Goal: Transaction & Acquisition: Obtain resource

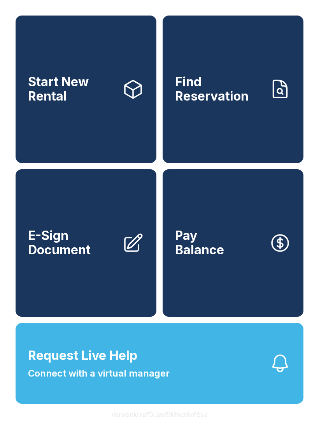
click at [61, 123] on link "Start New Rental" at bounding box center [86, 90] width 141 height 148
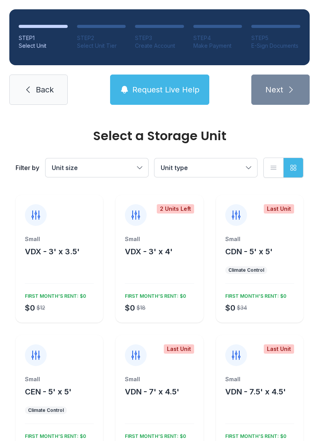
click at [176, 91] on span "Request Live Help" at bounding box center [165, 89] width 67 height 11
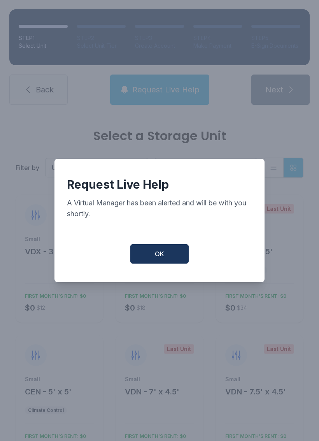
click at [172, 254] on button "OK" at bounding box center [159, 253] width 58 height 19
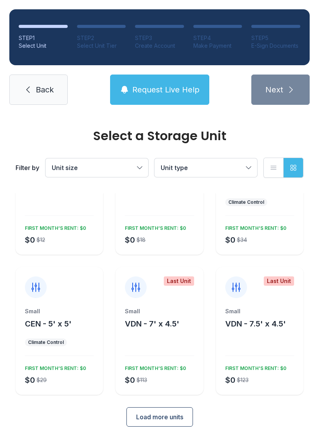
scroll to position [68, 0]
click at [164, 416] on span "Load more units" at bounding box center [159, 417] width 47 height 9
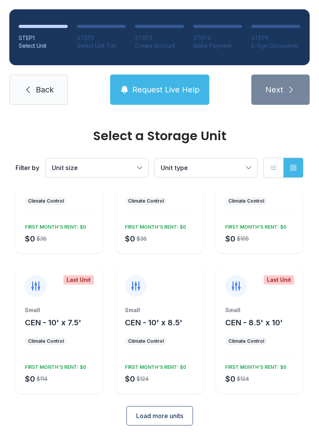
scroll to position [348, 0]
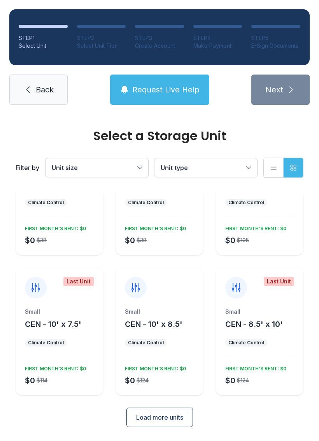
click at [158, 421] on span "Load more units" at bounding box center [159, 417] width 47 height 9
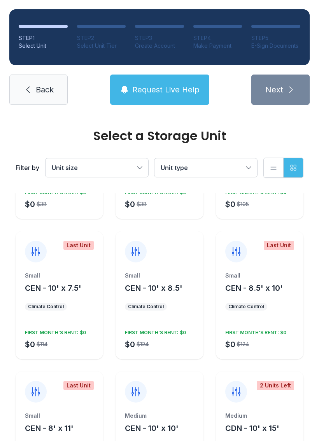
scroll to position [381, 0]
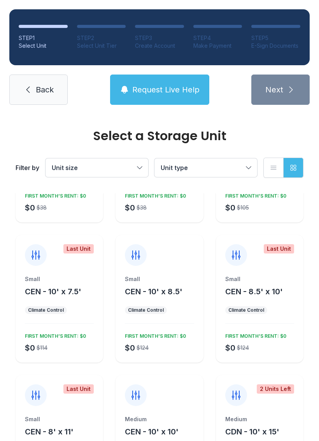
click at [277, 317] on div "Small CEN - 8.5' x 10' Climate Control $0 $124 FIRST MONTH’S RENT: $0" at bounding box center [259, 318] width 87 height 87
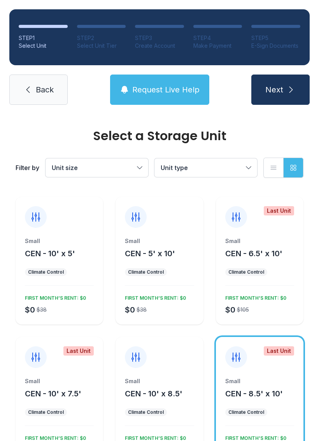
scroll to position [277, 0]
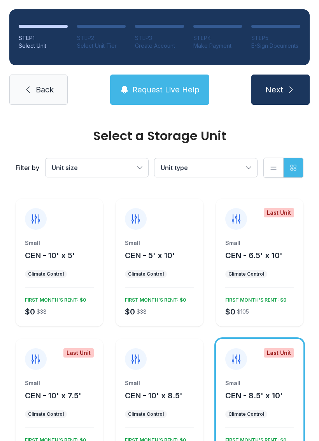
click at [36, 91] on span "Back" at bounding box center [45, 89] width 18 height 11
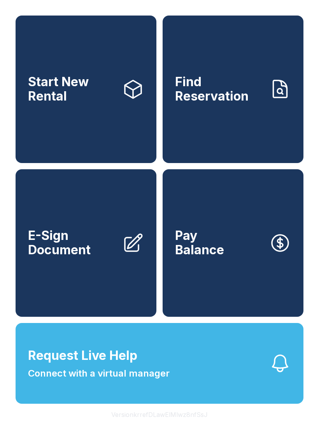
click at [58, 90] on span "Start New Rental" at bounding box center [72, 89] width 88 height 28
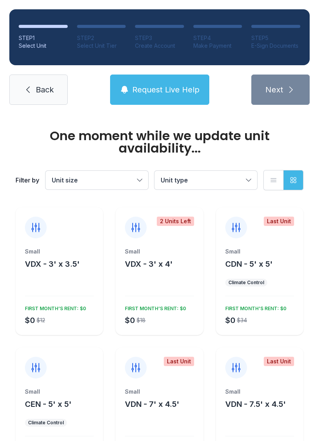
click at [36, 87] on span "Back" at bounding box center [45, 89] width 18 height 11
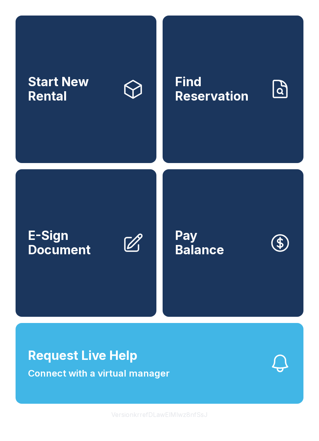
click at [77, 294] on link "E-Sign Document" at bounding box center [86, 243] width 141 height 148
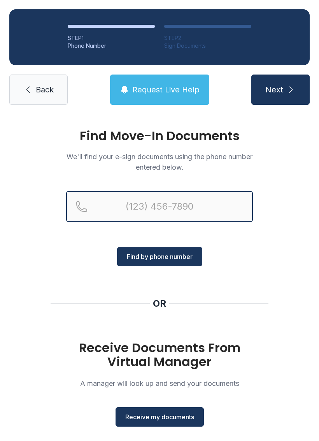
click at [120, 200] on input "Reservation phone number" at bounding box center [159, 206] width 186 height 31
type input "[PHONE_NUMBER]"
click at [280, 90] on button "Next" at bounding box center [280, 90] width 58 height 30
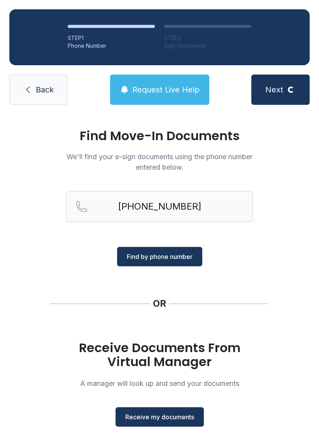
click at [138, 252] on span "Find by phone number" at bounding box center [160, 256] width 66 height 9
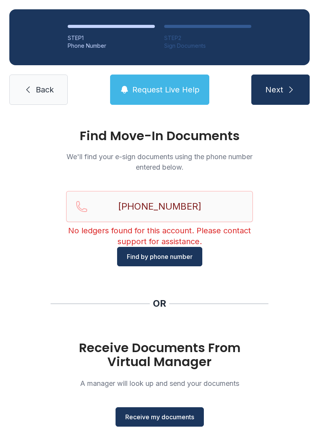
click at [150, 424] on button "Receive my documents" at bounding box center [159, 416] width 88 height 19
